Goal: Contribute content

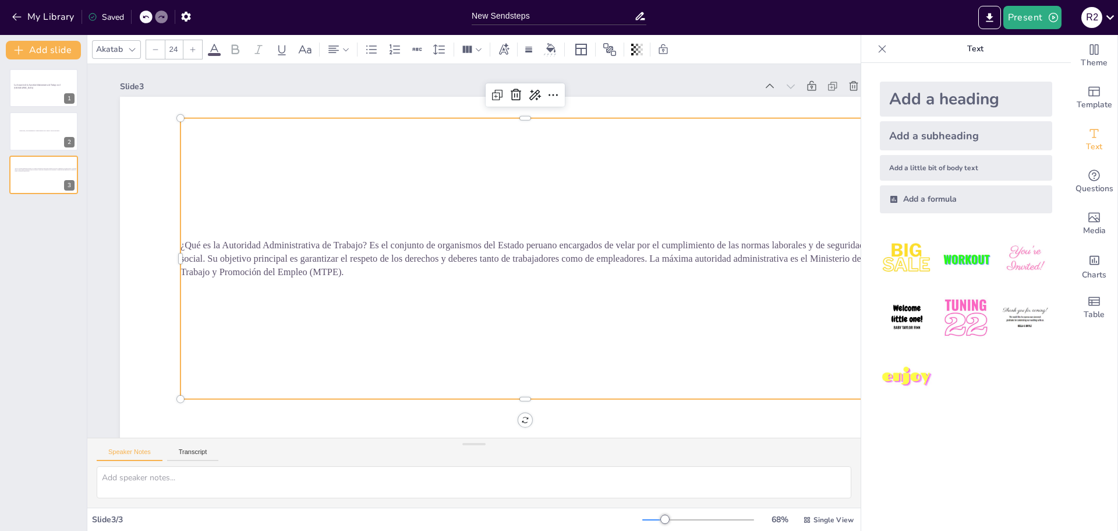
click at [700, 295] on div "¿Qué es la Autoridad Administrativa de Trabajo? Es el conjunto de organismos de…" at bounding box center [526, 258] width 690 height 281
click at [371, 245] on span "¿Qué es la Autoridad Administrativa de Trabajo? Es el conjunto de organismos de…" at bounding box center [523, 258] width 684 height 37
click at [370, 246] on span "¿Qué es la Autoridad Administrativa de Trabajo? Es el conjunto de organismos de…" at bounding box center [523, 258] width 684 height 37
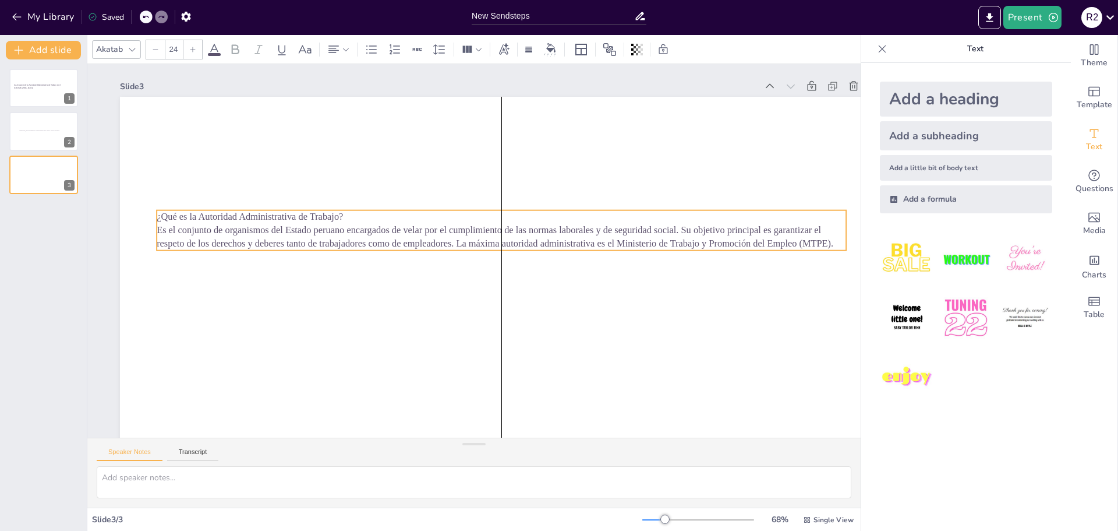
drag, startPoint x: 433, startPoint y: 134, endPoint x: 406, endPoint y: 226, distance: 96.0
click at [406, 226] on span "Es el conjunto de organismos del Estado peruano encargados de velar por el cump…" at bounding box center [495, 237] width 677 height 24
click at [680, 231] on span "Es el conjunto de organismos del Estado peruano encargados de velar por el cump…" at bounding box center [495, 237] width 677 height 24
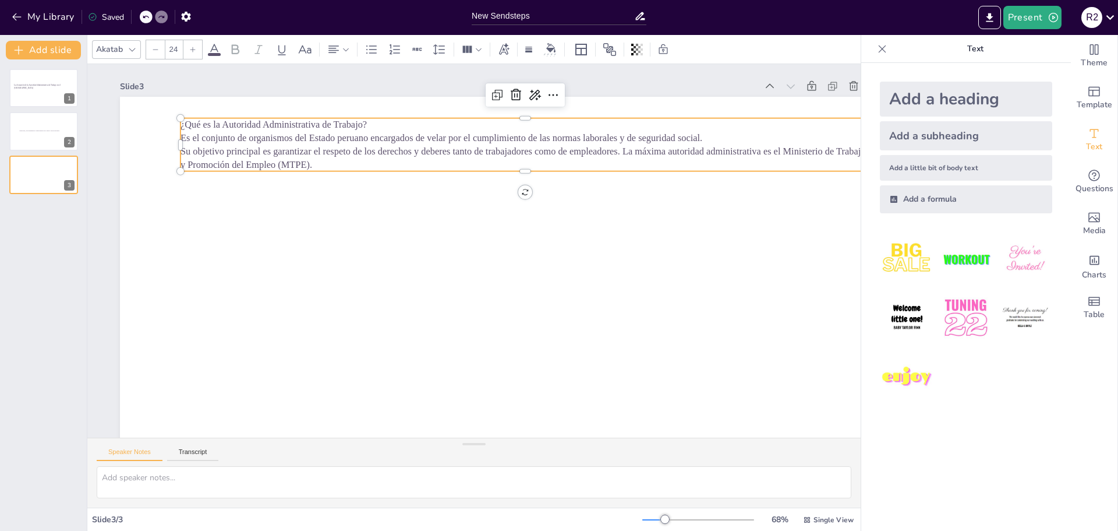
click at [182, 139] on span "Es el conjunto de organismos del Estado peruano encargados de velar por el cump…" at bounding box center [442, 138] width 522 height 10
click at [182, 153] on span "Su objetivo principal es garantizar el respeto de los derechos y deberes tanto …" at bounding box center [524, 158] width 686 height 24
click at [185, 149] on span "*Su objetivo principal es garantizar el respeto de los derechos y deberes tanto…" at bounding box center [510, 158] width 659 height 24
click at [97, 448] on button "Speaker Notes" at bounding box center [130, 454] width 66 height 13
click at [726, 136] on p "Es el conjunto de organismos del Estado peruano encargados de velar por el cump…" at bounding box center [533, 137] width 673 height 13
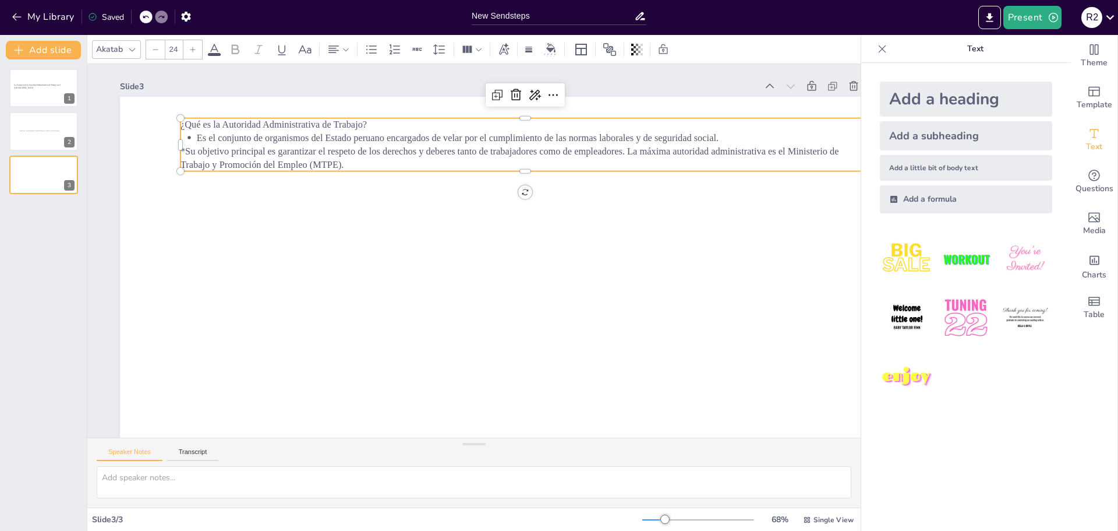
click at [185, 153] on span "*Su objetivo principal es garantizar el respeto de los derechos y deberes tanto…" at bounding box center [510, 158] width 659 height 24
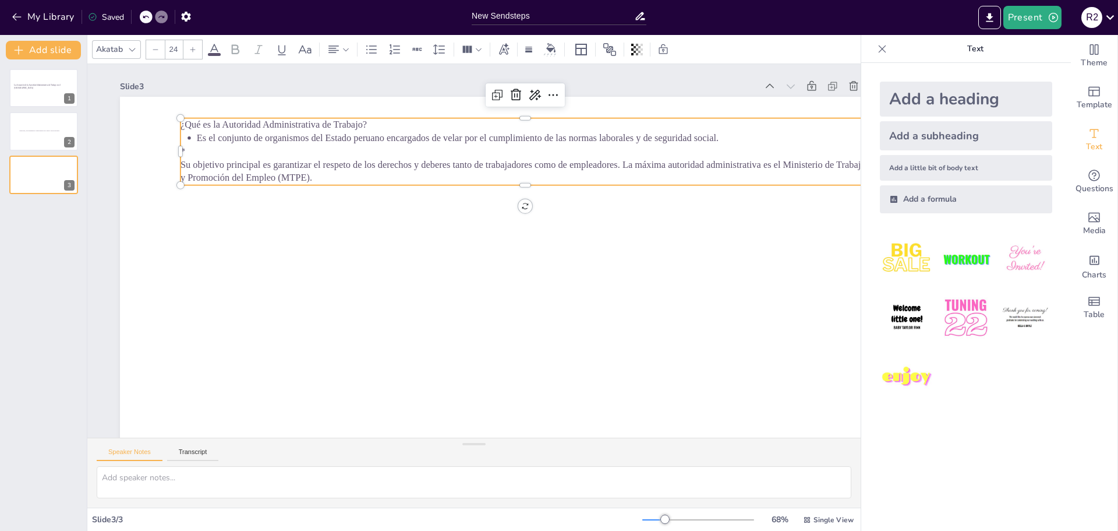
click at [182, 164] on span "Su objetivo principal es garantizar el respeto de los derechos y deberes tanto …" at bounding box center [524, 172] width 686 height 24
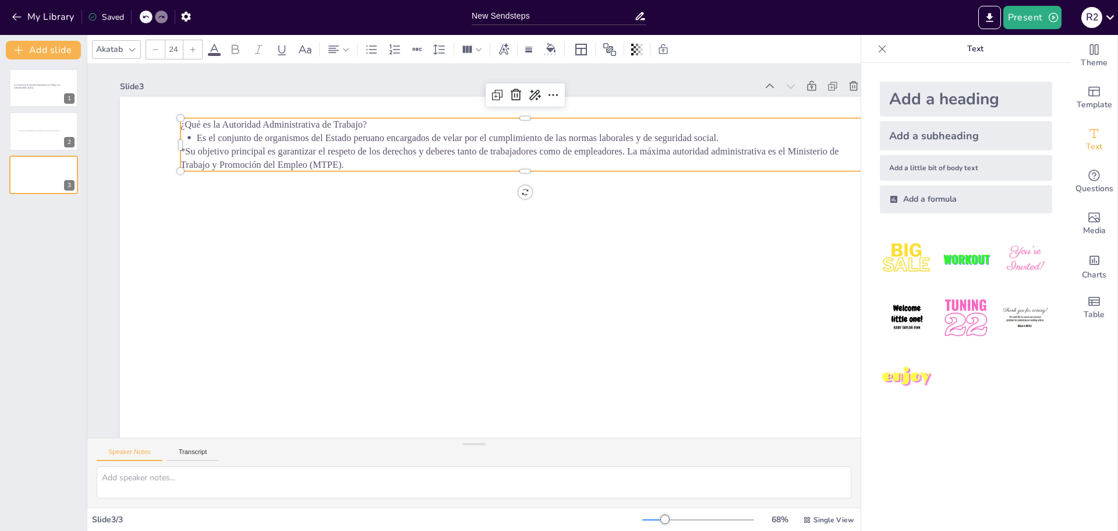
click at [628, 151] on span "*Su objetivo principal es garantizar el respeto de los derechos y deberes tanto…" at bounding box center [510, 158] width 659 height 24
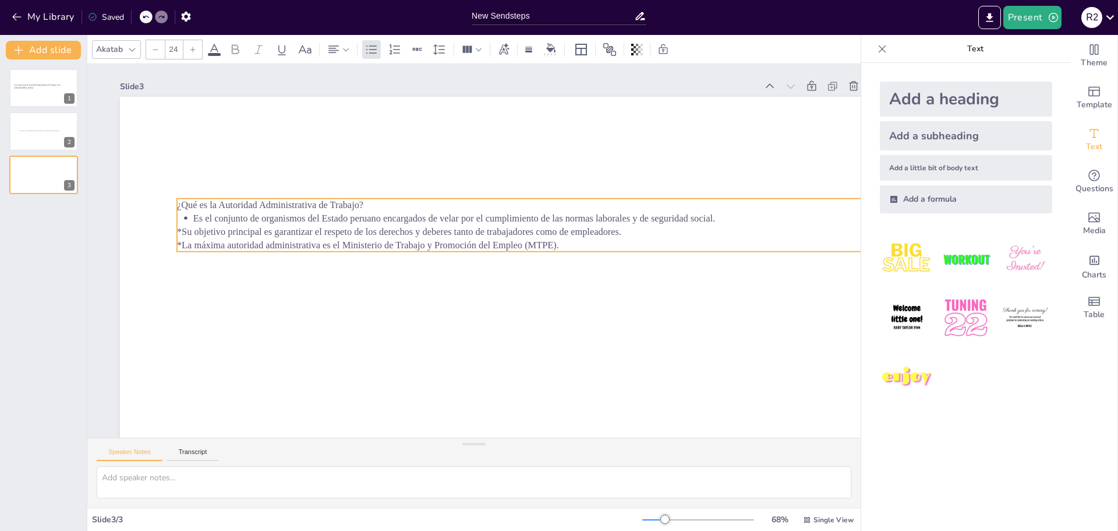
drag, startPoint x: 476, startPoint y: 134, endPoint x: 473, endPoint y: 214, distance: 80.5
click at [473, 214] on span "Es el conjunto de organismos del Estado peruano encargados de velar por el cump…" at bounding box center [454, 218] width 522 height 10
click at [492, 179] on icon at bounding box center [494, 175] width 14 height 14
type input "24"
drag, startPoint x: 481, startPoint y: 149, endPoint x: 488, endPoint y: 230, distance: 81.8
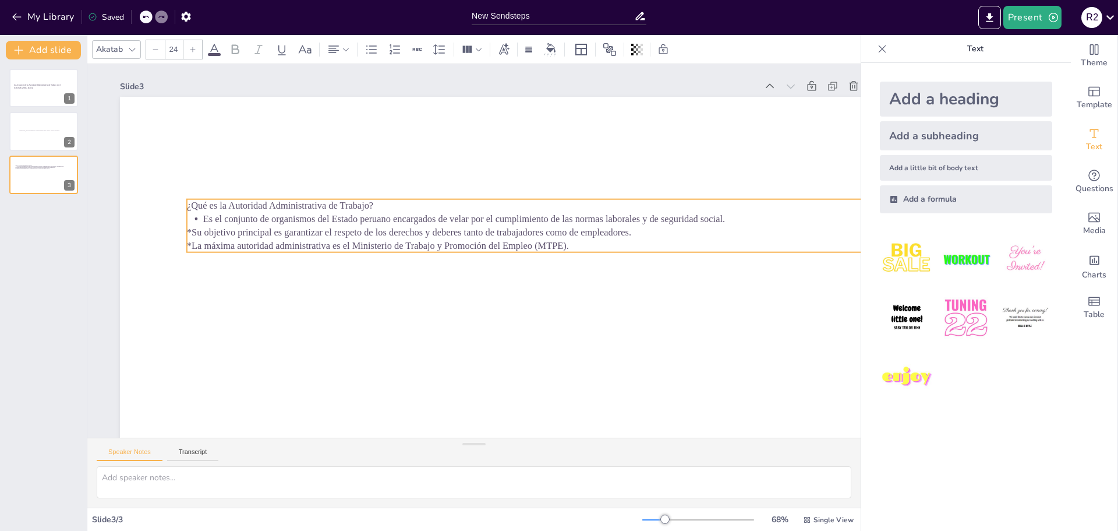
click at [488, 230] on span "*Su objetivo principal es garantizar el respeto de los derechos y deberes tanto…" at bounding box center [409, 232] width 444 height 10
click at [557, 178] on icon at bounding box center [560, 176] width 14 height 14
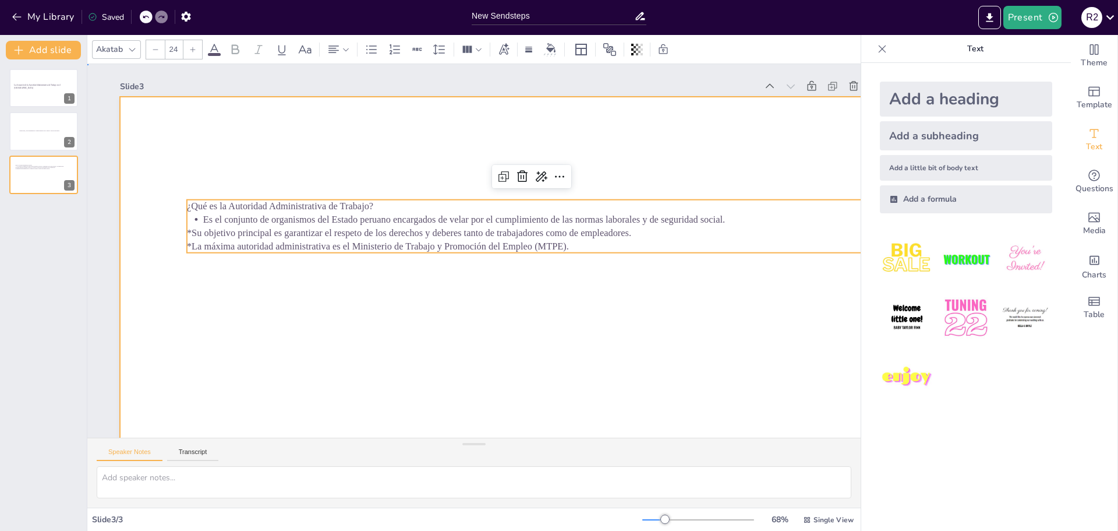
click at [354, 369] on div at bounding box center [501, 311] width 763 height 429
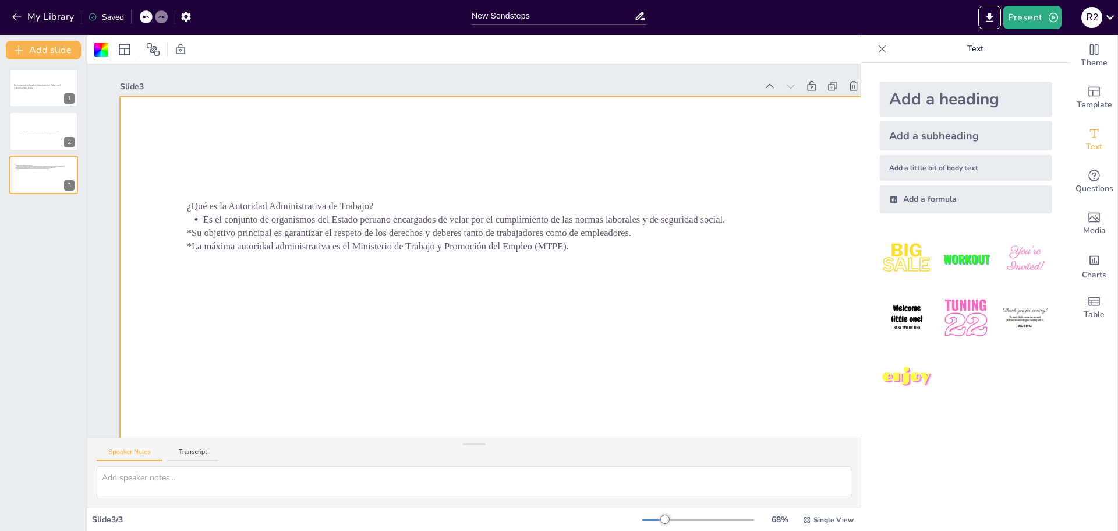
click at [50, 221] on div "La Actuación de la Autoridad Administrativa de Trabajo en el Perú 1 Funciones, …" at bounding box center [43, 294] width 87 height 471
click at [93, 235] on div "New Slide" at bounding box center [98, 236] width 54 height 11
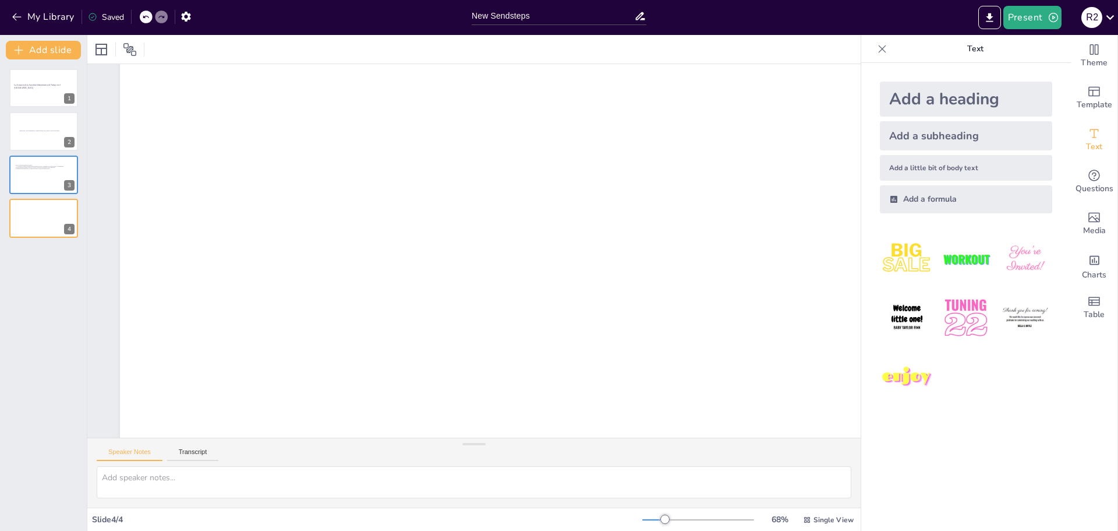
scroll to position [61, 0]
click at [326, 173] on div at bounding box center [501, 250] width 763 height 429
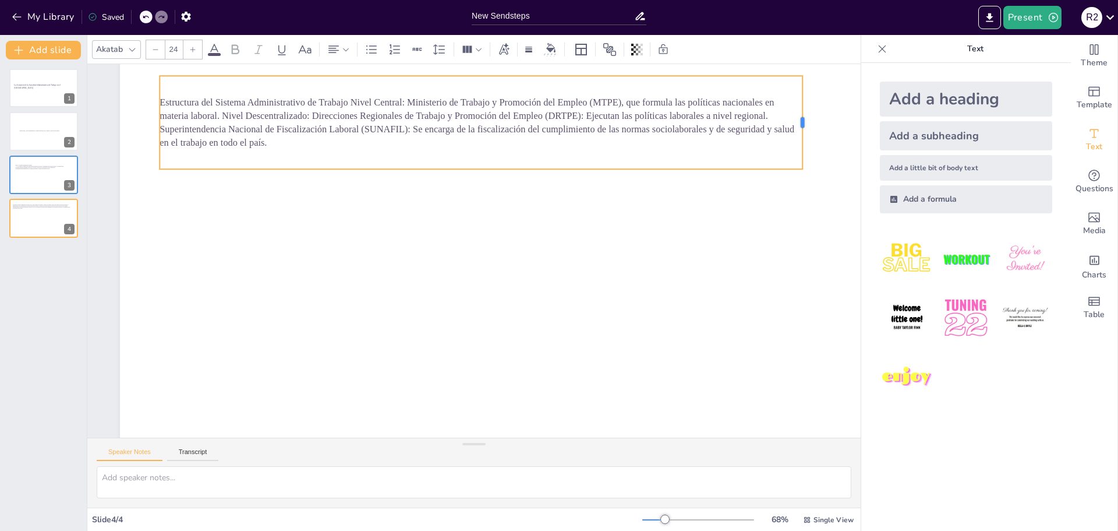
drag, startPoint x: 495, startPoint y: 119, endPoint x: 804, endPoint y: 185, distance: 316.2
click at [804, 185] on div "Estructura del Sistema Administrativo de Trabajo Nivel Central: Ministerio de T…" at bounding box center [501, 250] width 763 height 429
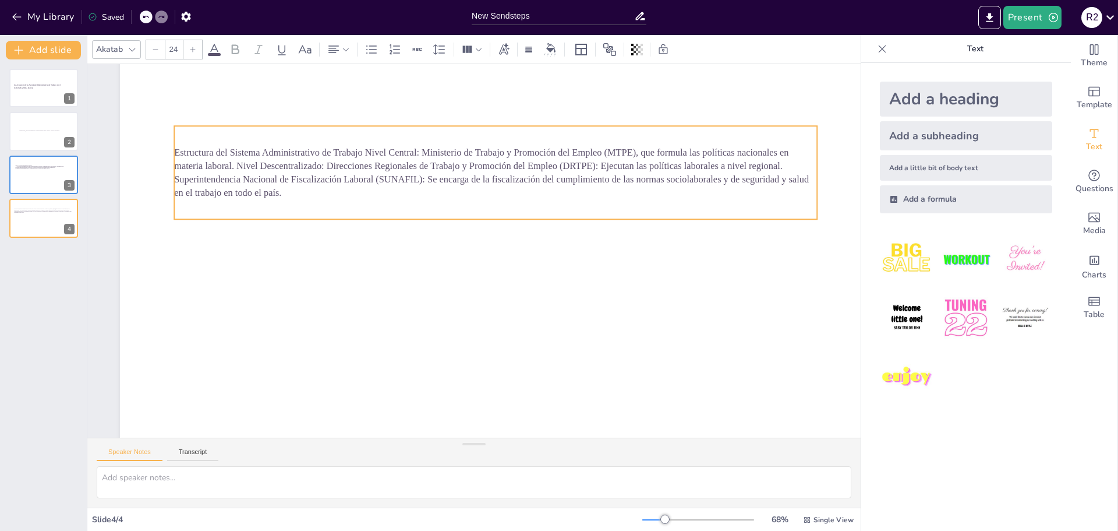
drag, startPoint x: 480, startPoint y: 168, endPoint x: 495, endPoint y: 218, distance: 52.2
click at [495, 218] on div "Estructura del Sistema Administrativo de Trabajo Nivel Central: Ministerio de T…" at bounding box center [495, 172] width 643 height 93
click at [366, 154] on span "Estructura del Sistema Administrativo de Trabajo Nivel Central: Ministerio de T…" at bounding box center [491, 172] width 635 height 51
click at [366, 153] on span "Estructura del Sistema Administrativo de Trabajo Nivel Central: Ministerio de T…" at bounding box center [491, 172] width 635 height 51
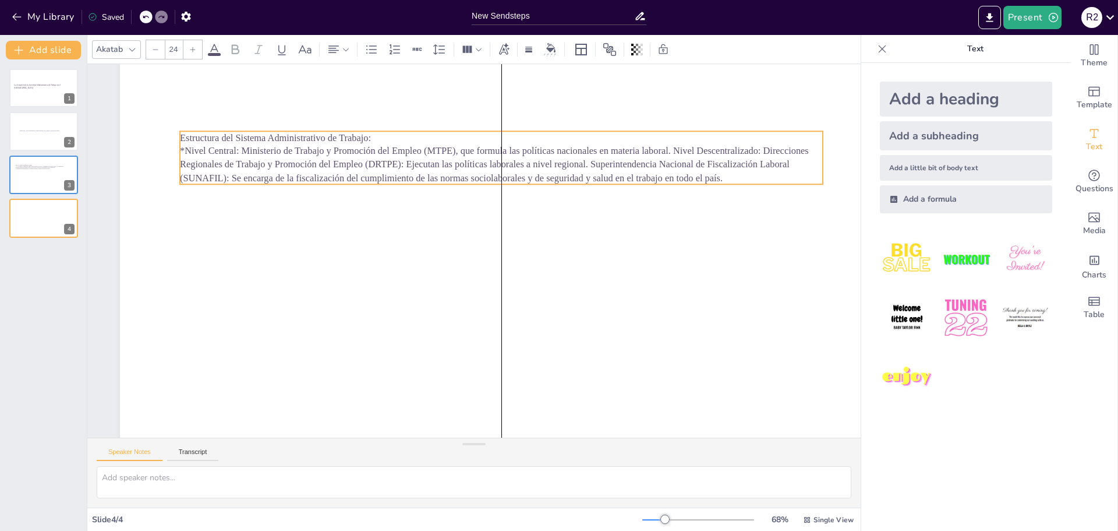
drag, startPoint x: 178, startPoint y: 144, endPoint x: 186, endPoint y: 149, distance: 9.7
click at [186, 149] on span "*Nivel Central: Ministerio de Trabajo y Promoción del Empleo (MTPE), que formul…" at bounding box center [494, 164] width 629 height 37
drag, startPoint x: 185, startPoint y: 150, endPoint x: 195, endPoint y: 149, distance: 9.4
click at [195, 149] on span "*Nivel Central: Ministerio de Trabajo y Promoción del Empleo (MTPE), que formul…" at bounding box center [503, 162] width 629 height 37
drag, startPoint x: 247, startPoint y: 150, endPoint x: 231, endPoint y: 150, distance: 16.3
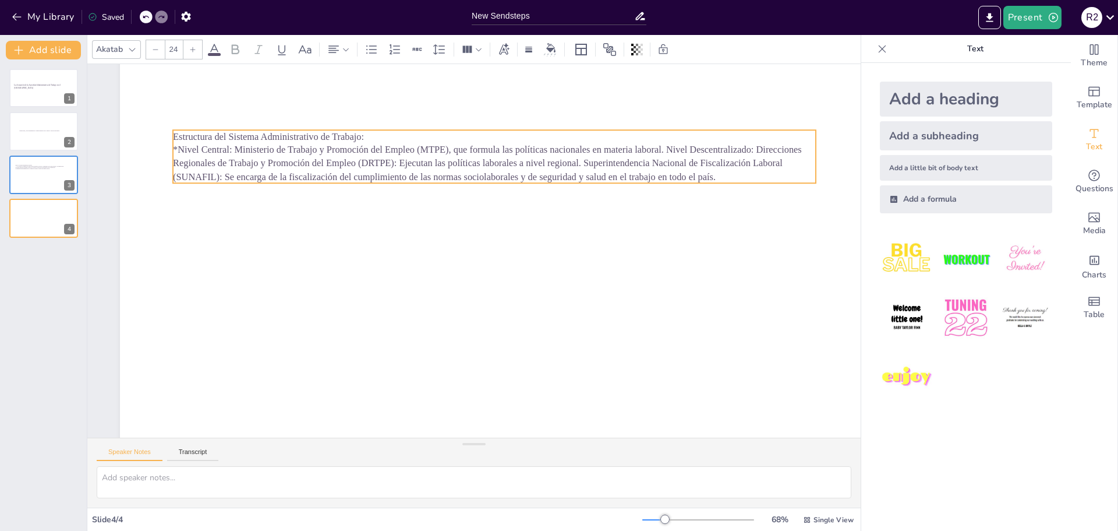
click at [231, 150] on span "*Nivel Central: Ministerio de Trabajo y Promoción del Empleo (MTPE), que formul…" at bounding box center [487, 162] width 629 height 37
click at [229, 149] on span "*Nivel Central: Ministerio de Trabajo y Promoción del Empleo (MTPE), que formul…" at bounding box center [486, 161] width 629 height 37
click at [231, 148] on span "*Nivel Central: Ministerio de Trabajo y Promoción del Empleo (MTPE), que formul…" at bounding box center [486, 161] width 629 height 37
click at [235, 54] on icon at bounding box center [236, 49] width 8 height 10
click at [525, 103] on icon at bounding box center [521, 105] width 14 height 14
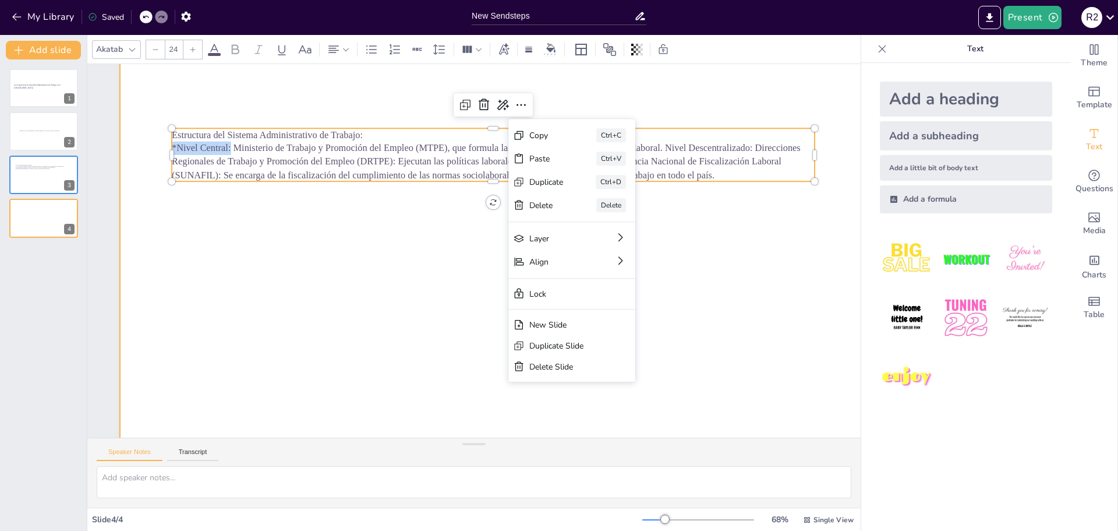
click at [405, 270] on div at bounding box center [501, 250] width 763 height 429
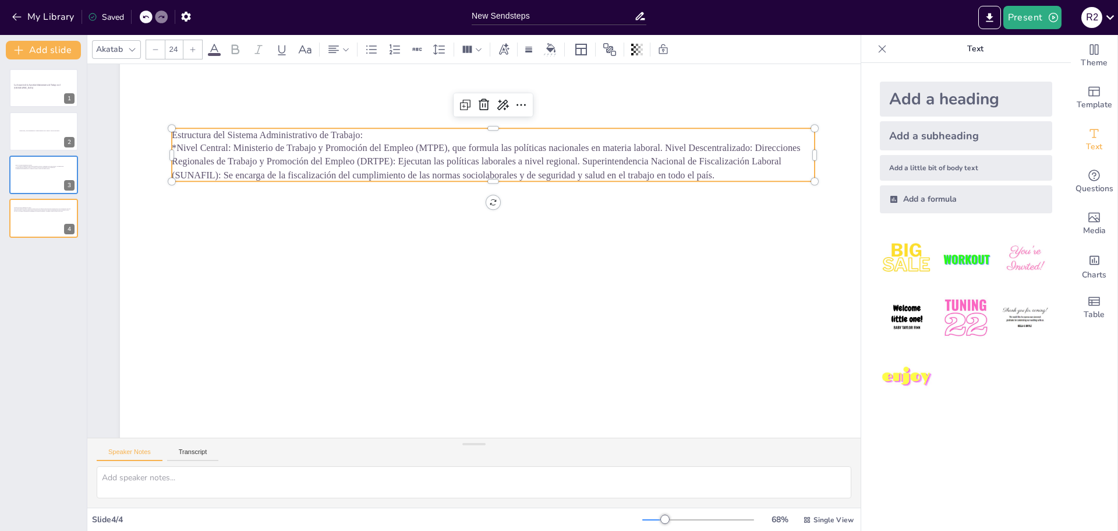
click at [666, 147] on span "*Nivel Central: Ministerio de Trabajo y Promoción del Empleo (MTPE), que formul…" at bounding box center [486, 161] width 629 height 37
click at [668, 148] on span "*Nivel Central: Ministerio de Trabajo y Promoción del Empleo (MTPE), que formul…" at bounding box center [486, 161] width 629 height 37
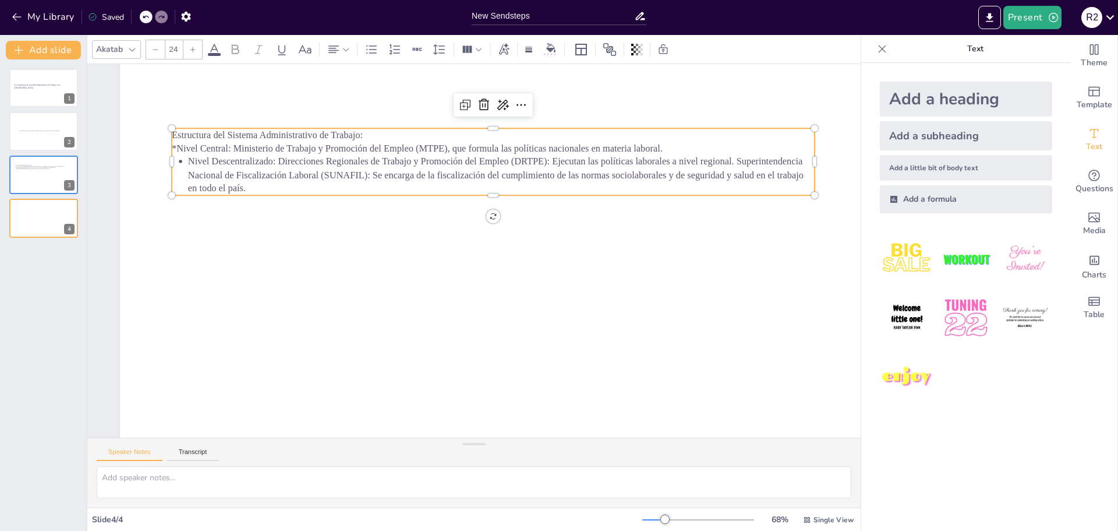
click at [175, 147] on span "*Nivel Central: Ministerio de Trabajo y Promoción del Empleo (MTPE), que formul…" at bounding box center [417, 148] width 491 height 10
click at [278, 163] on span "Nivel Descentralizado: Direcciones Regionales de Trabajo y Promoción del Empleo…" at bounding box center [496, 174] width 616 height 37
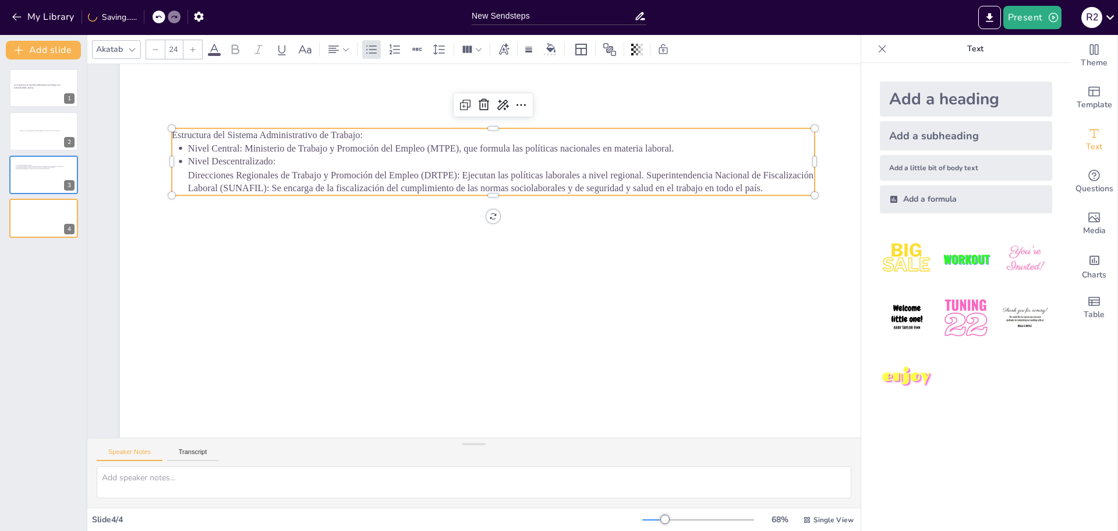
scroll to position [54, 0]
